Goal: Transaction & Acquisition: Purchase product/service

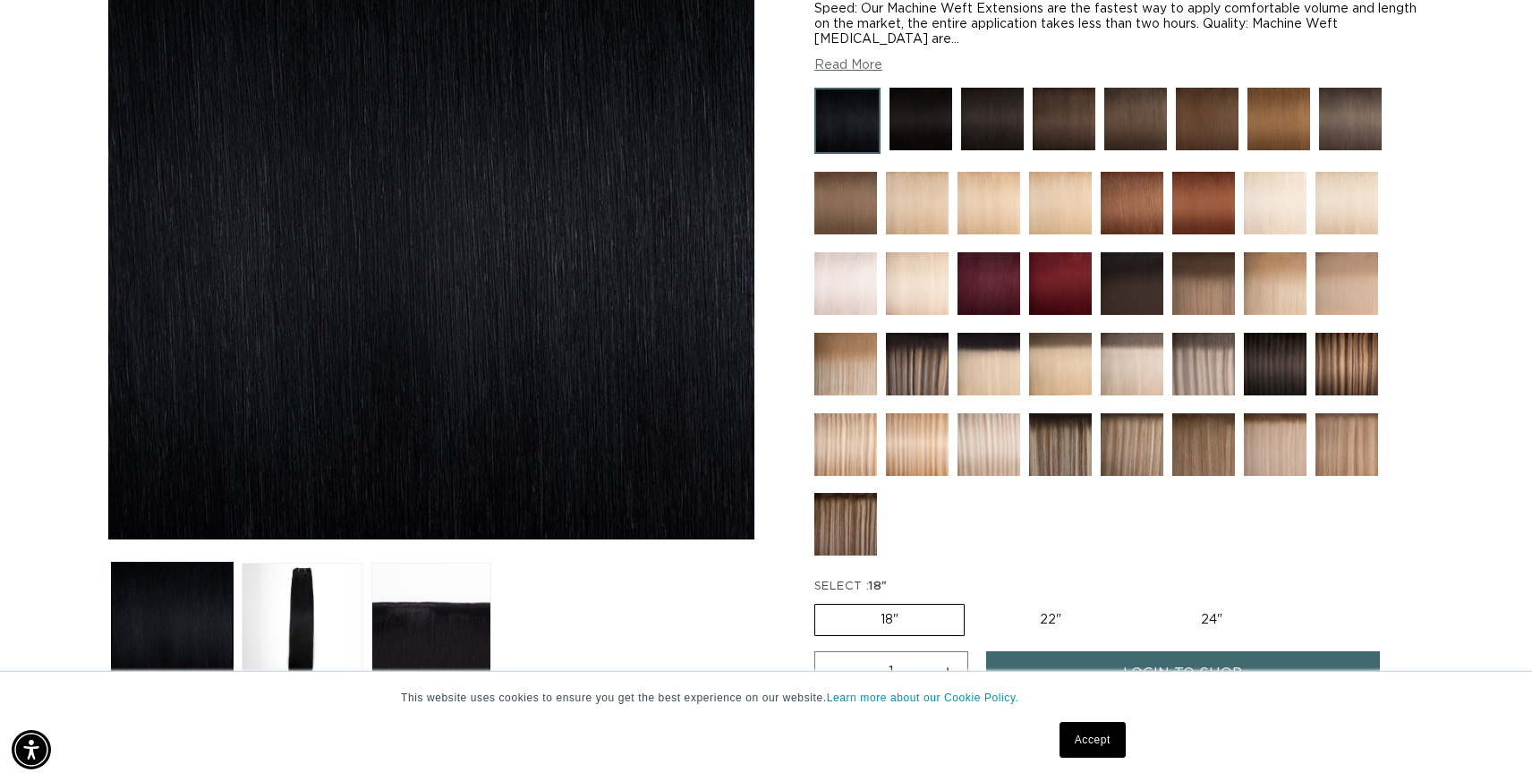
scroll to position [338, 0]
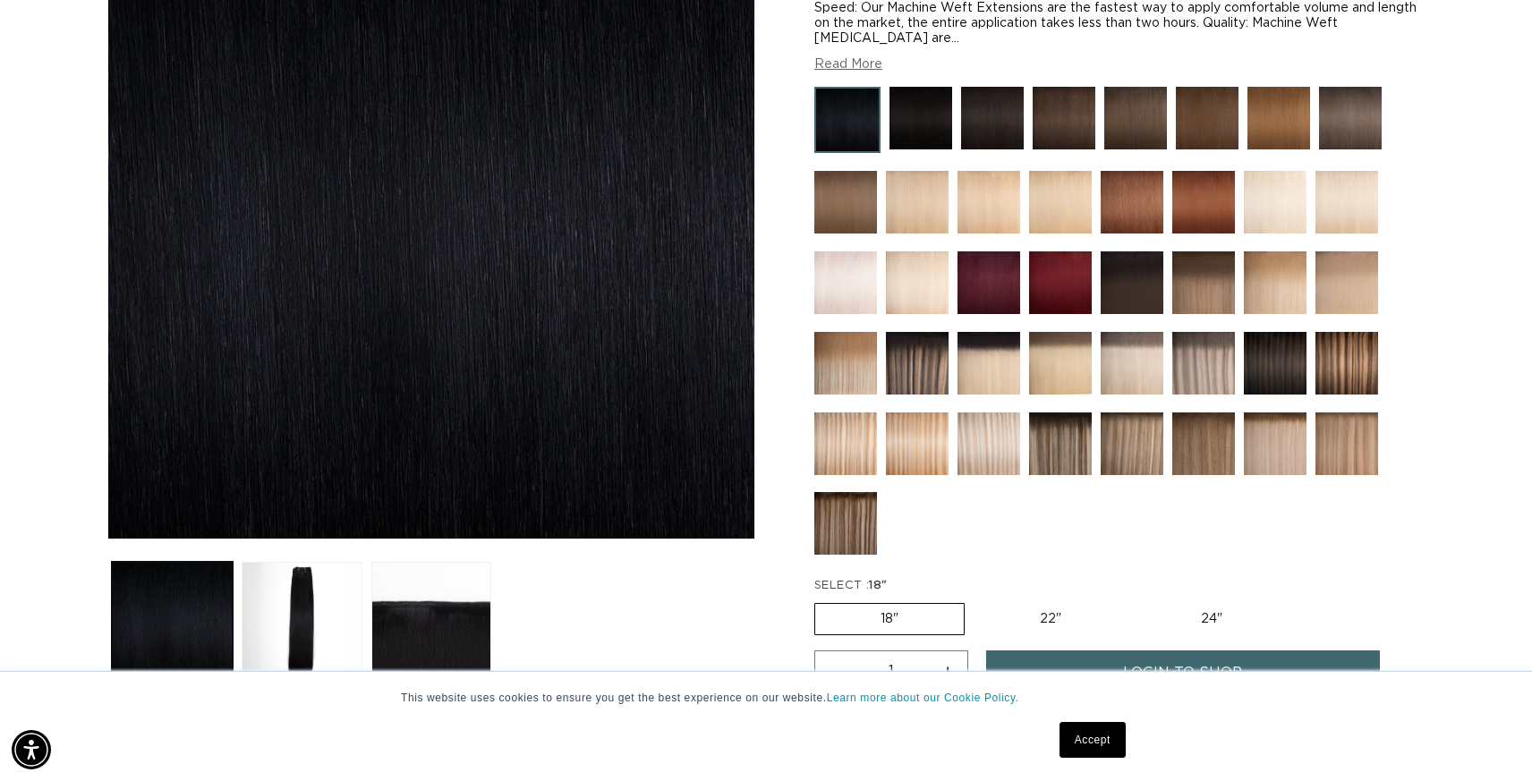
click at [911, 117] on img at bounding box center [920, 118] width 63 height 63
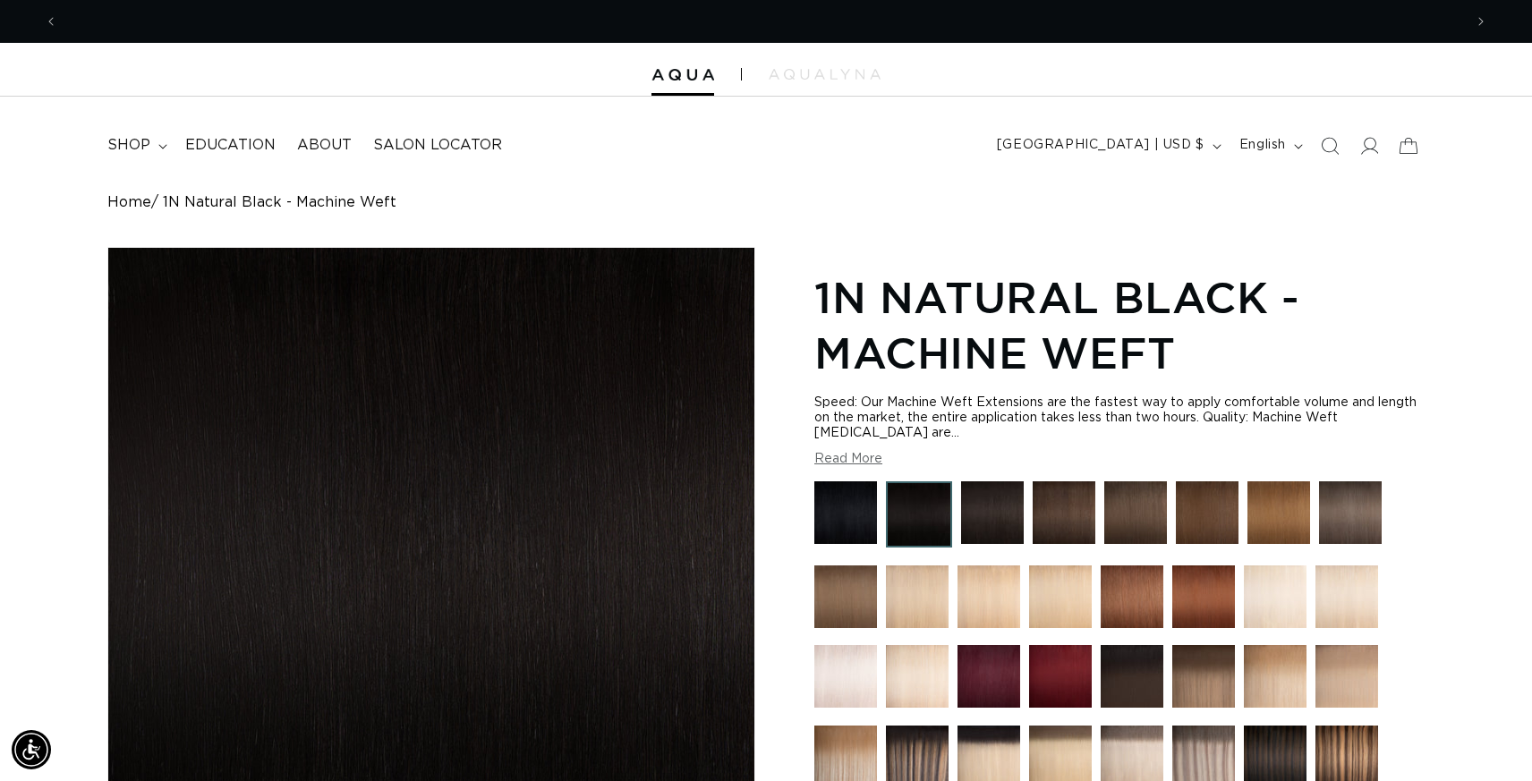
scroll to position [0, 1405]
click at [858, 497] on img at bounding box center [845, 512] width 63 height 63
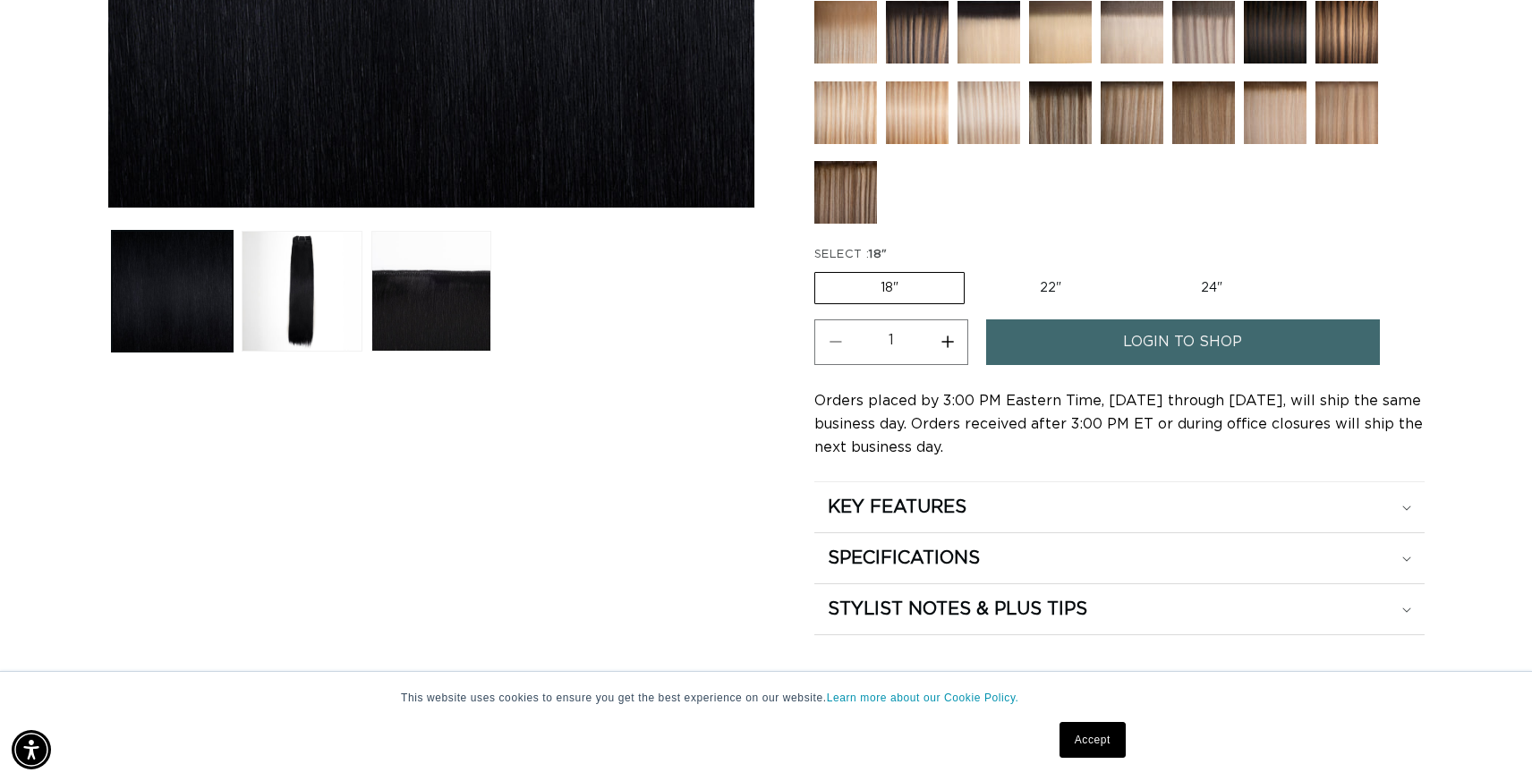
scroll to position [675, 0]
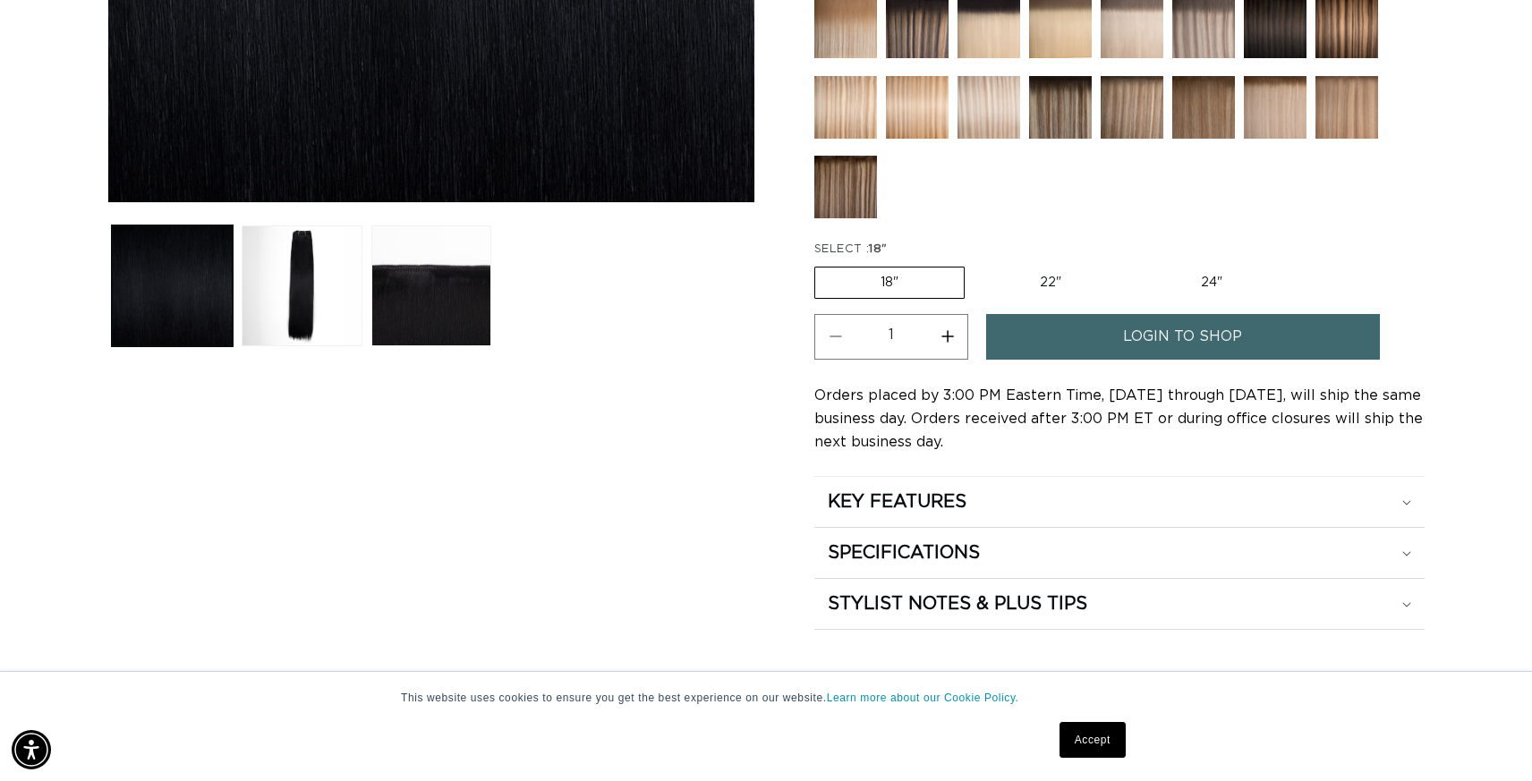
click at [1033, 283] on label "22" Variant sold out or unavailable" at bounding box center [1050, 283] width 152 height 30
click at [974, 264] on input "22" Variant sold out or unavailable" at bounding box center [973, 263] width 1 height 1
radio input "true"
click at [1201, 276] on label "24" Variant sold out or unavailable" at bounding box center [1211, 283] width 152 height 30
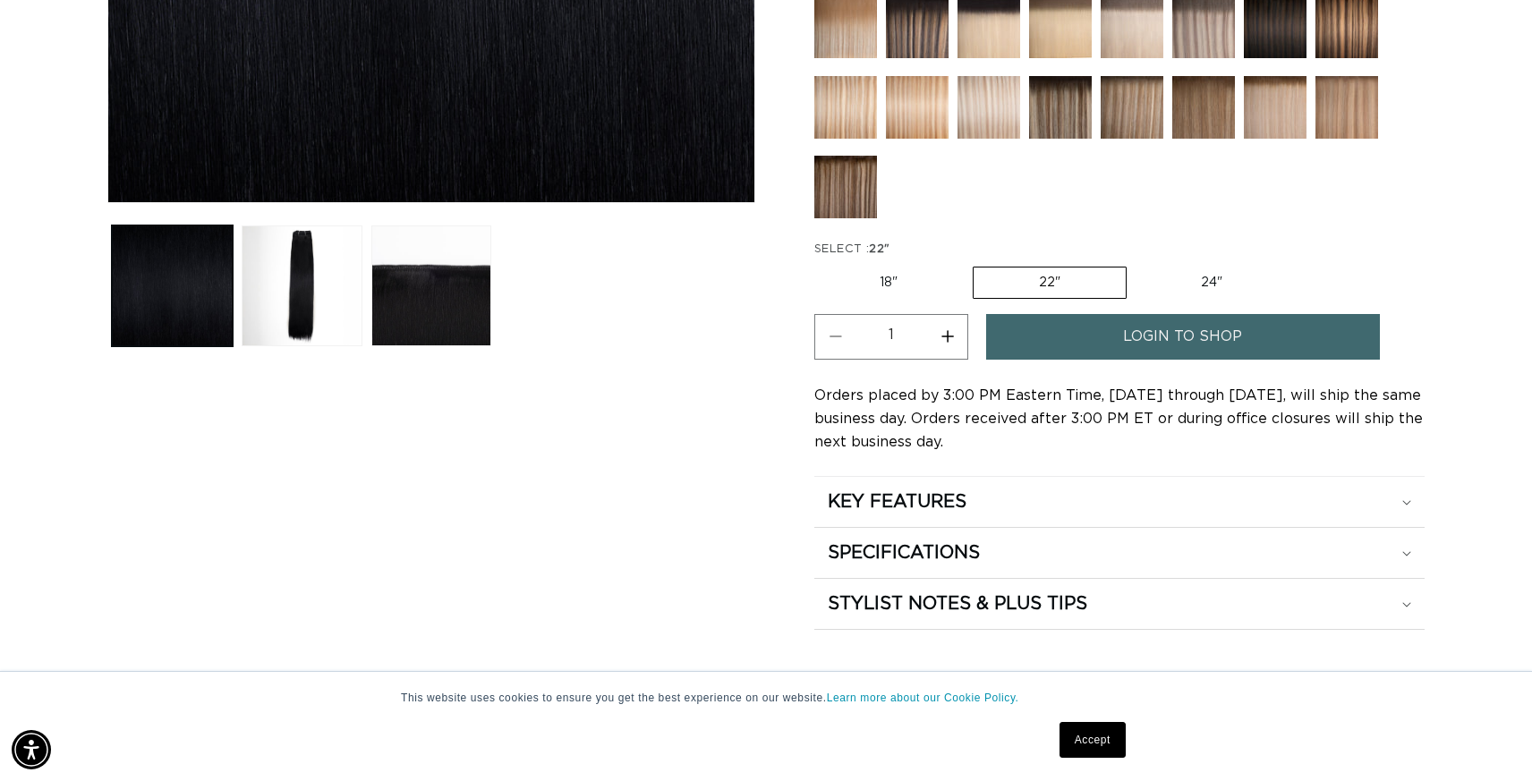
click at [1136, 264] on input "24" Variant sold out or unavailable" at bounding box center [1135, 263] width 1 height 1
radio input "true"
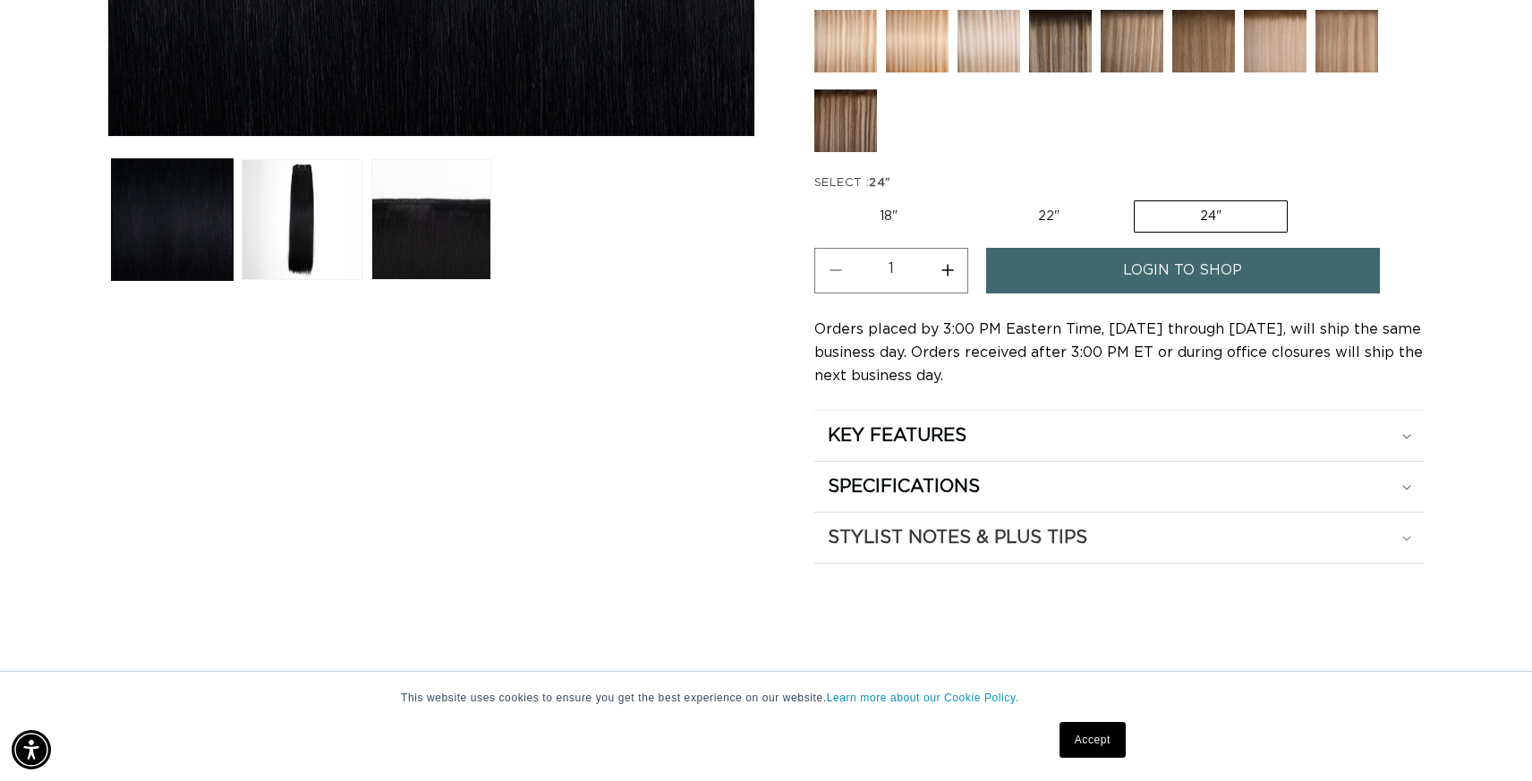
scroll to position [0, 1405]
click at [938, 536] on h2 "STYLIST NOTES & PLUS TIPS" at bounding box center [957, 537] width 259 height 23
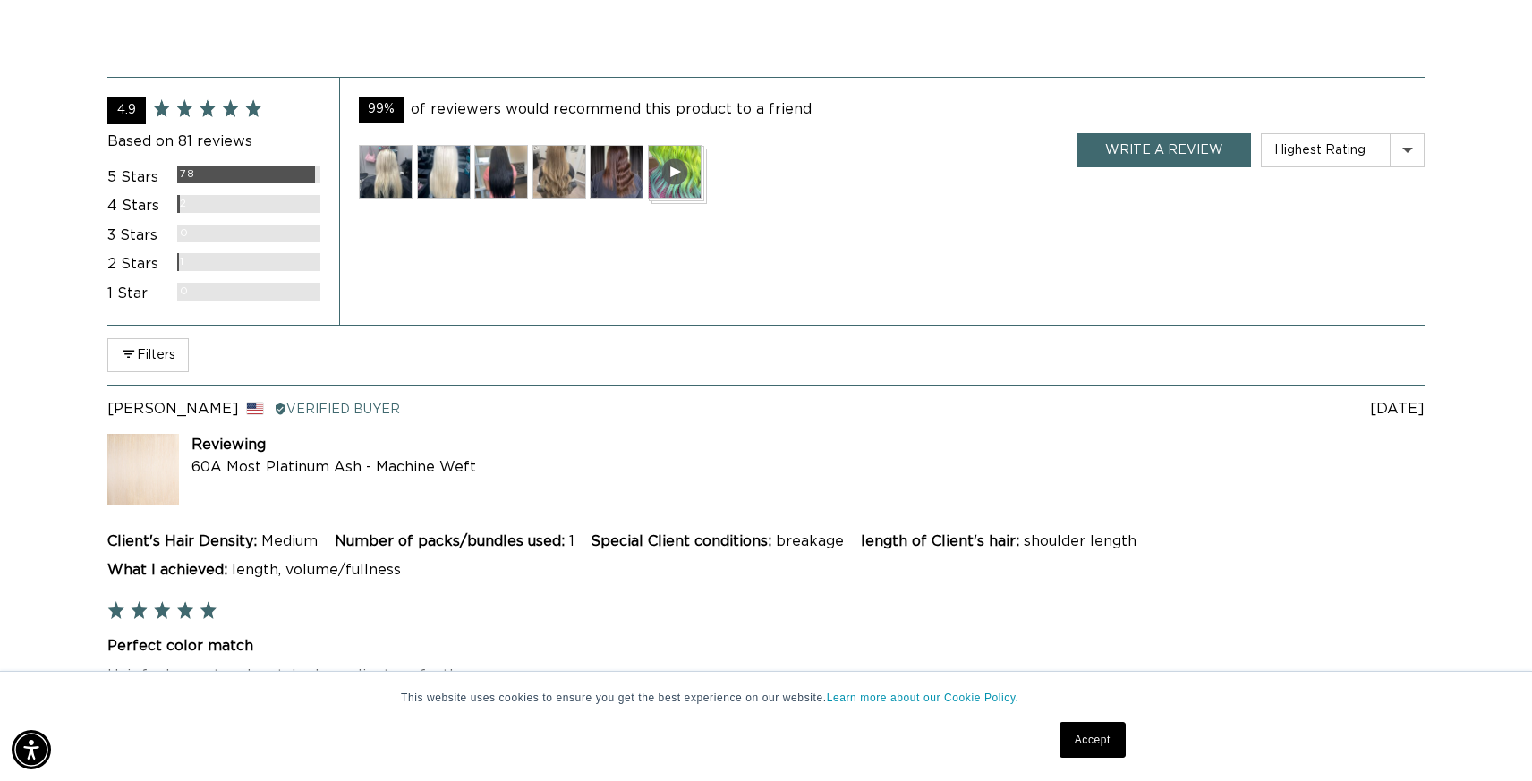
click at [505, 186] on img at bounding box center [501, 172] width 54 height 54
